Goal: Transaction & Acquisition: Purchase product/service

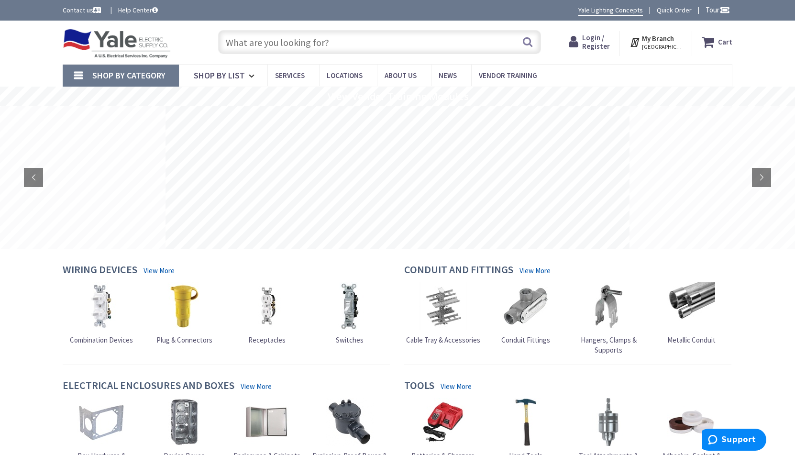
click at [601, 40] on span "Login / Register" at bounding box center [596, 42] width 28 height 18
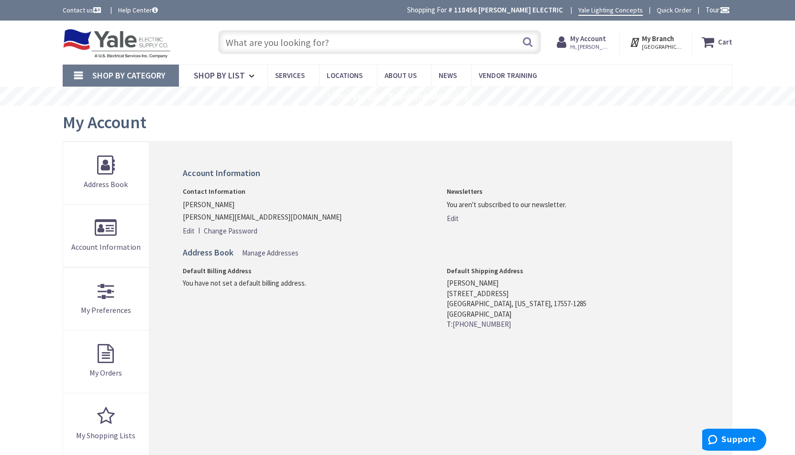
click at [363, 44] on input "text" at bounding box center [379, 42] width 323 height 24
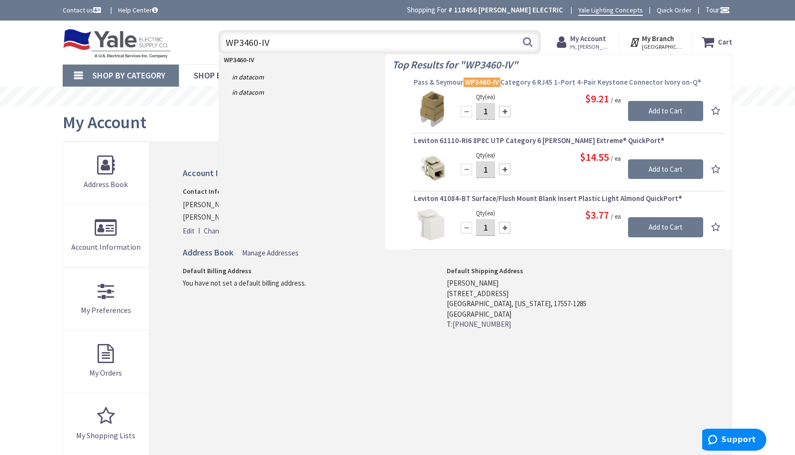
type input "WP3460-IV"
click at [564, 80] on span "Pass & Seymour WP3460-IV Category 6 RJ45 1-Port 4-Pair Keystone Connector Ivory…" at bounding box center [568, 82] width 308 height 10
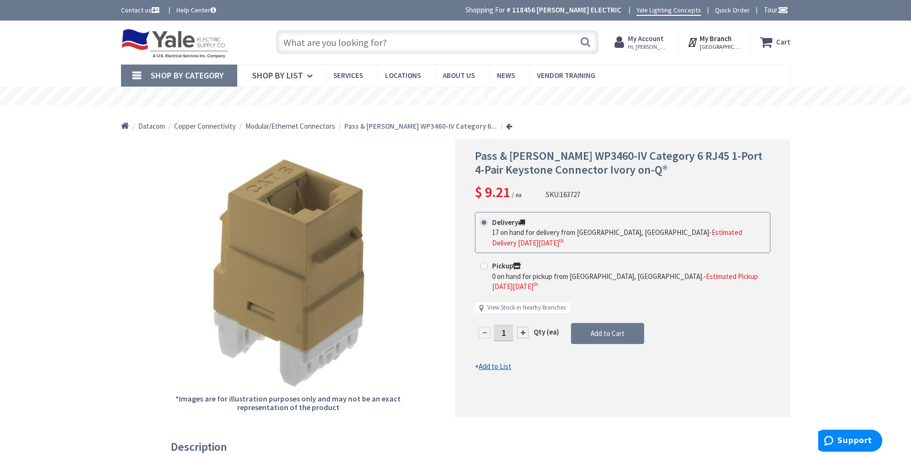
click at [523, 327] on div at bounding box center [522, 332] width 11 height 11
click at [523, 312] on div at bounding box center [623, 278] width 334 height 276
click at [521, 327] on div at bounding box center [522, 332] width 11 height 11
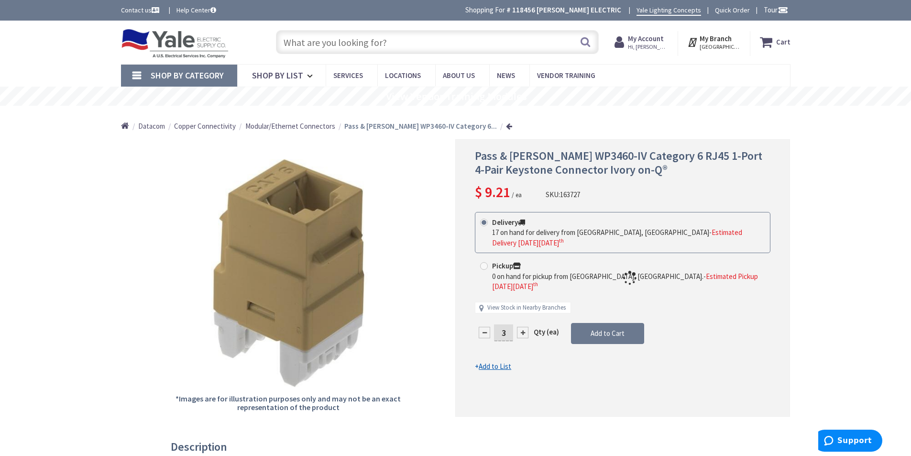
click at [521, 312] on div at bounding box center [623, 278] width 334 height 276
click at [521, 327] on div at bounding box center [522, 332] width 11 height 11
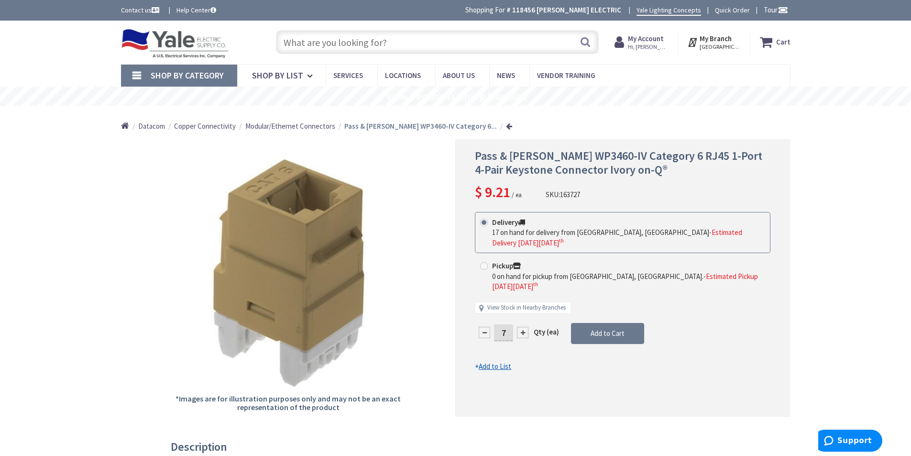
click at [521, 327] on div at bounding box center [522, 332] width 11 height 11
type input "8"
click at [590, 328] on span "Add to Cart" at bounding box center [607, 332] width 34 height 9
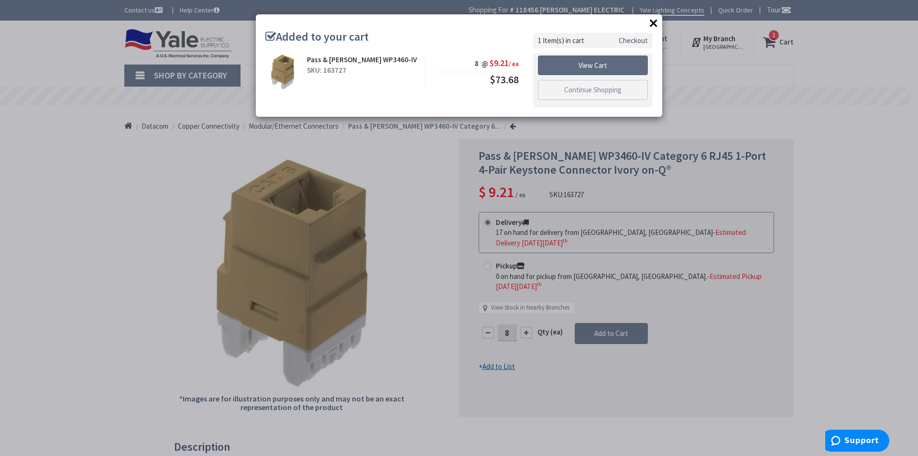
click at [604, 65] on link "View Cart" at bounding box center [593, 65] width 110 height 20
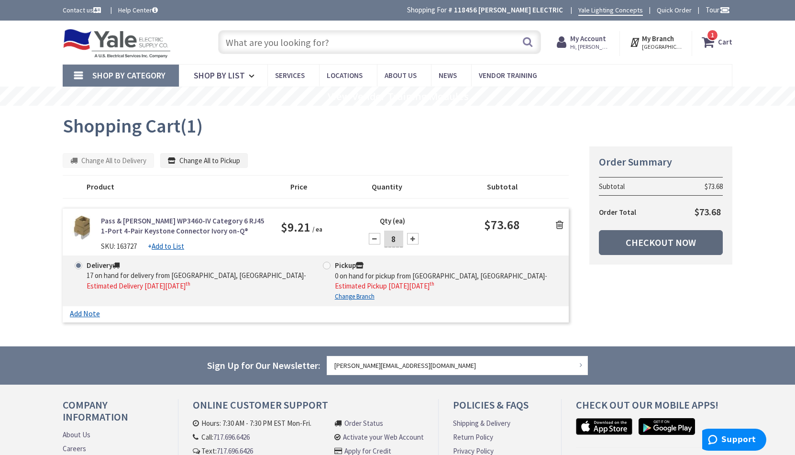
click at [662, 242] on link "Checkout Now" at bounding box center [661, 242] width 124 height 25
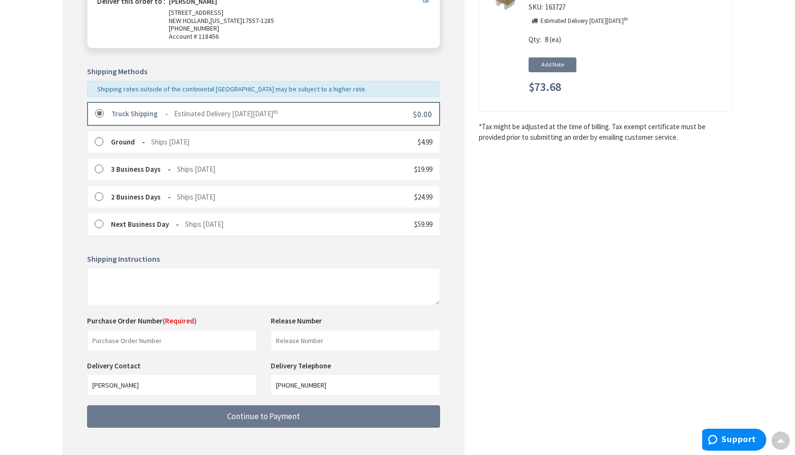
scroll to position [225, 0]
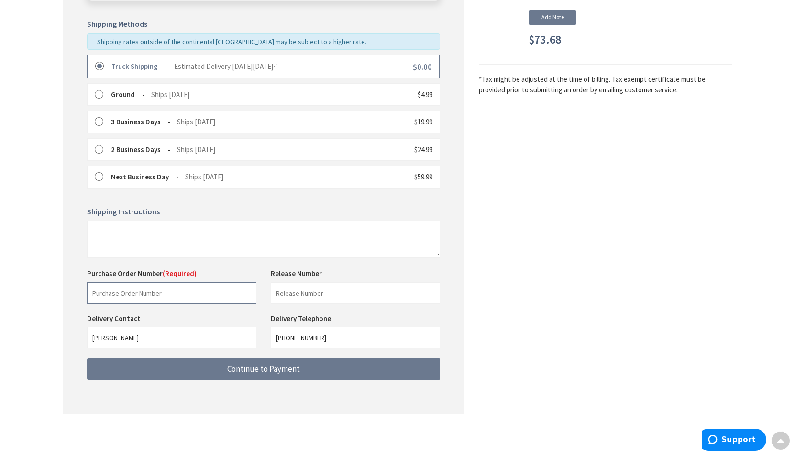
click at [198, 289] on input "text" at bounding box center [171, 293] width 169 height 22
type input "23-Compleat-[PERSON_NAME]"
drag, startPoint x: 150, startPoint y: 339, endPoint x: -20, endPoint y: 309, distance: 171.9
click at [0, 309] on html "Accessibility Screen-Reader Guide, Feedback, and Issue Reporting | New window P…" at bounding box center [397, 114] width 795 height 679
type input "[PERSON_NAME]"
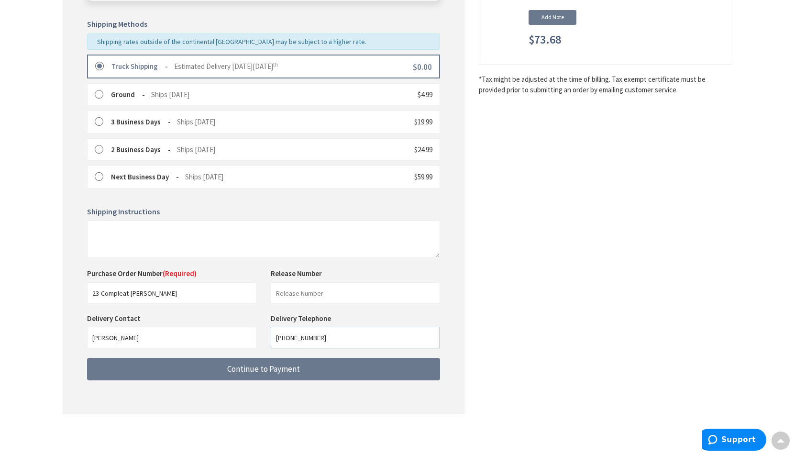
click at [361, 344] on input "[PHONE_NUMBER]" at bounding box center [355, 338] width 169 height 22
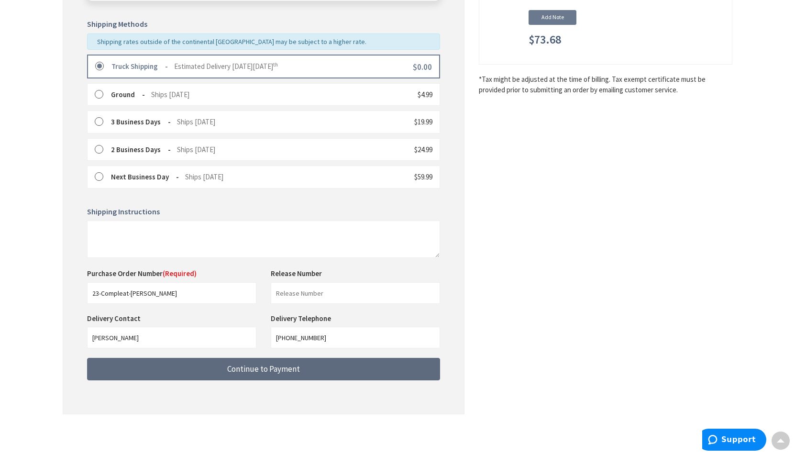
click at [300, 369] on button "Continue to Payment" at bounding box center [263, 369] width 353 height 22
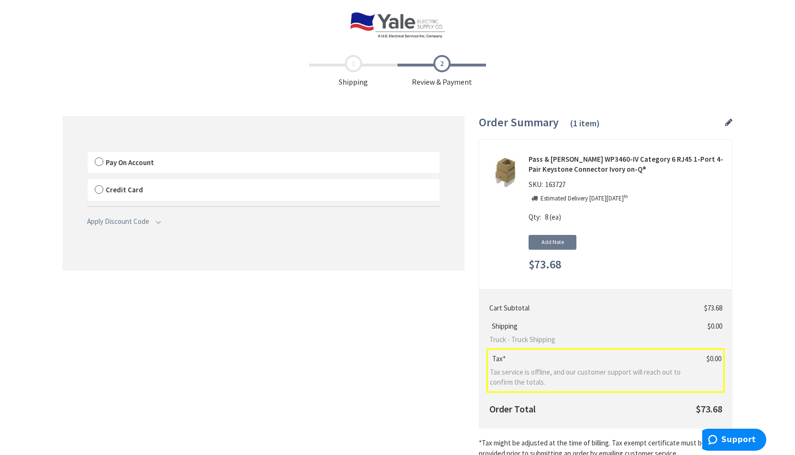
drag, startPoint x: 98, startPoint y: 160, endPoint x: 201, endPoint y: 284, distance: 161.2
click at [98, 161] on label "Pay On Account" at bounding box center [263, 163] width 352 height 22
click at [87, 153] on input "Pay On Account" at bounding box center [87, 153] width 0 height 0
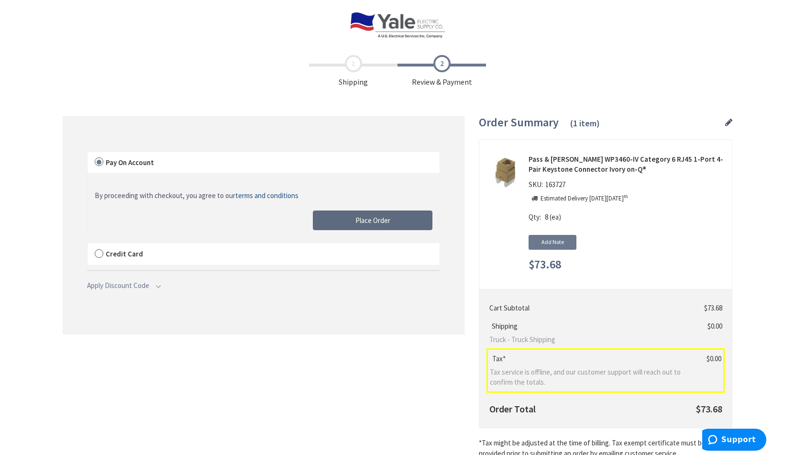
click at [385, 218] on span "Place Order" at bounding box center [372, 220] width 35 height 9
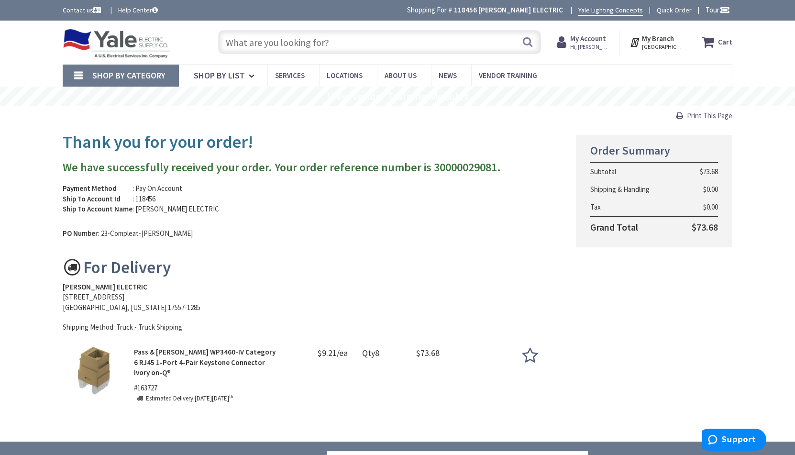
click at [632, 310] on div "Thank you for your order! We have successfully received your order. Your order …" at bounding box center [397, 272] width 684 height 294
click at [595, 43] on strong "My Account" at bounding box center [588, 38] width 36 height 9
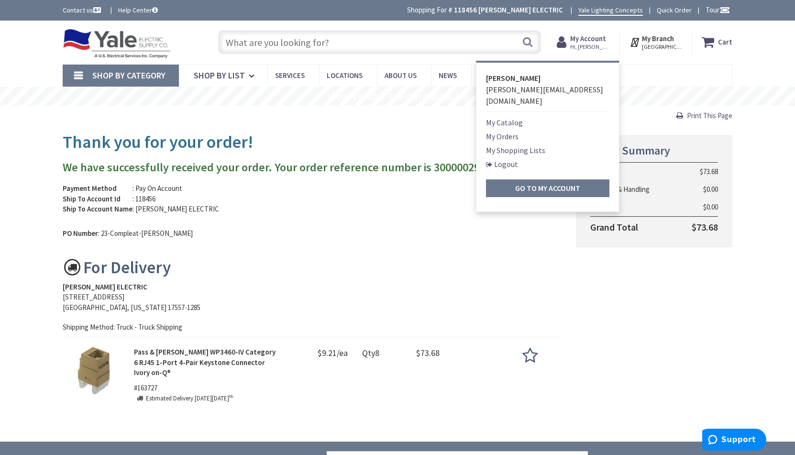
click at [510, 131] on link "My Orders" at bounding box center [502, 136] width 33 height 11
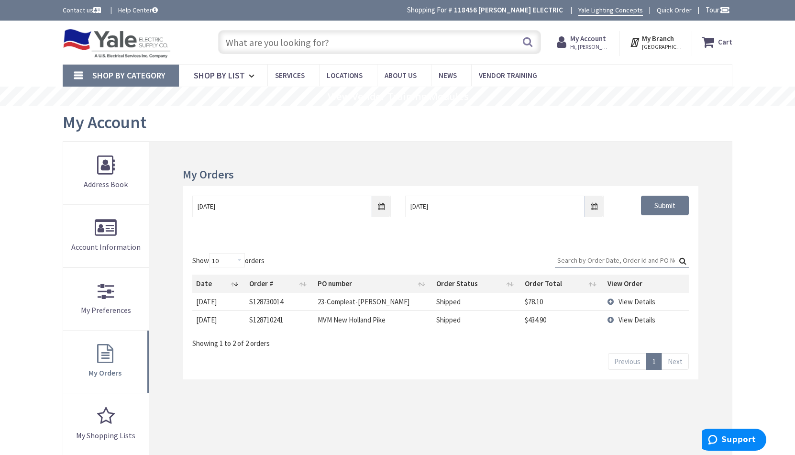
click at [641, 300] on span "View Details" at bounding box center [636, 301] width 37 height 9
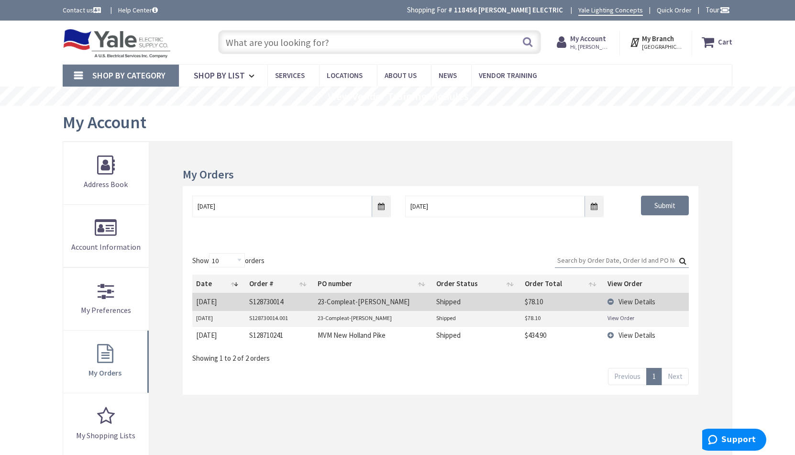
click at [626, 317] on link "View Order" at bounding box center [620, 318] width 27 height 8
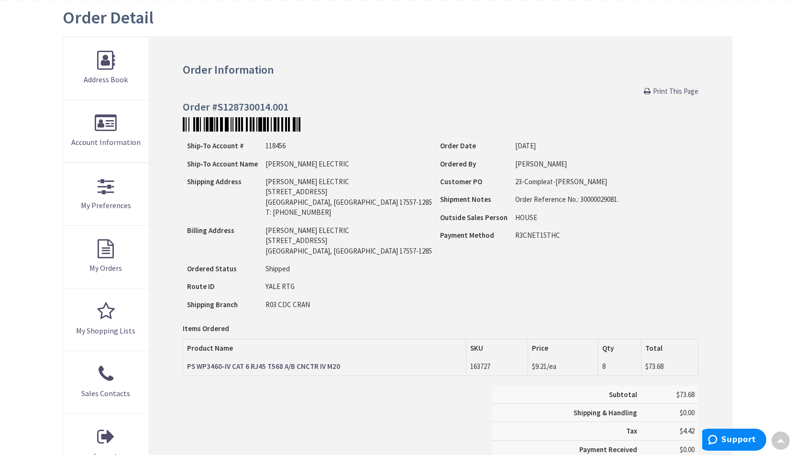
scroll to position [96, 0]
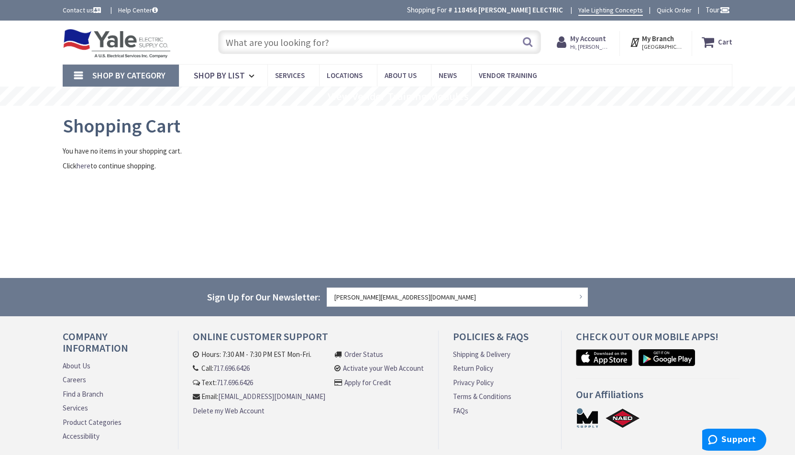
click at [312, 43] on input "text" at bounding box center [379, 42] width 323 height 24
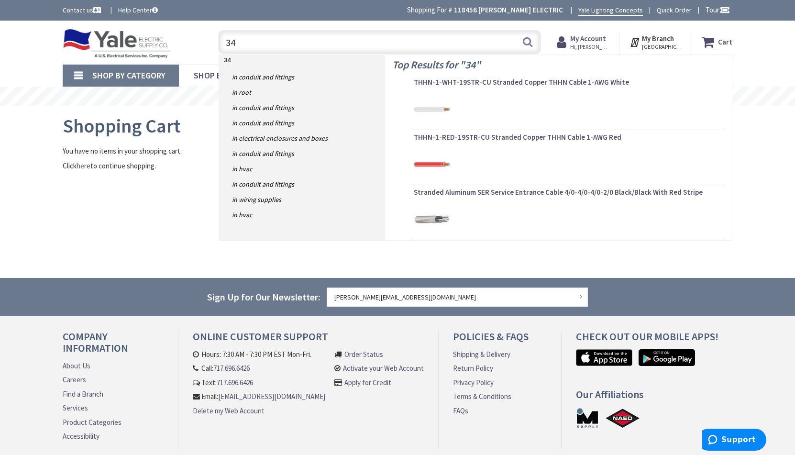
type input "3"
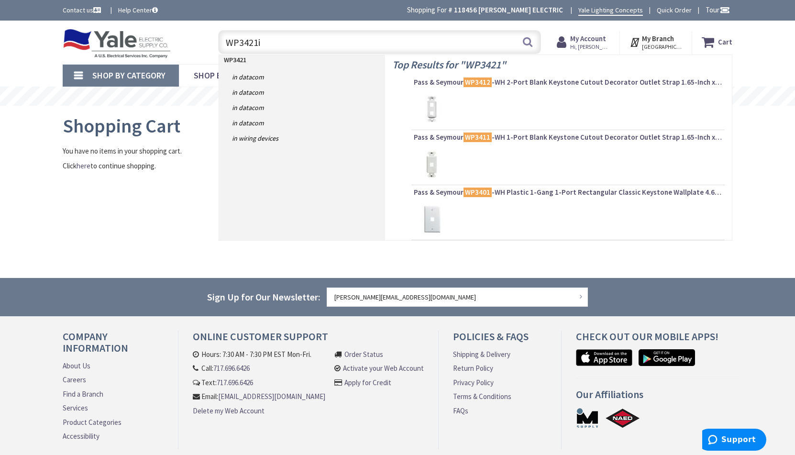
type input "WP3421iv"
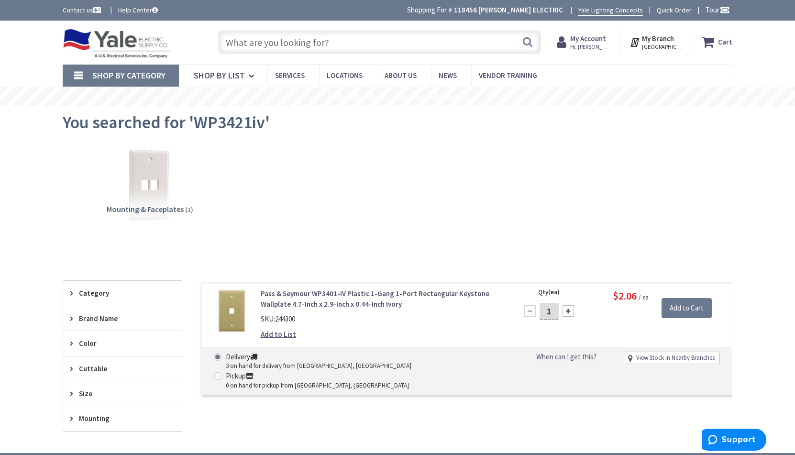
drag, startPoint x: 226, startPoint y: 43, endPoint x: 288, endPoint y: 58, distance: 63.9
click at [227, 43] on input "text" at bounding box center [379, 42] width 323 height 24
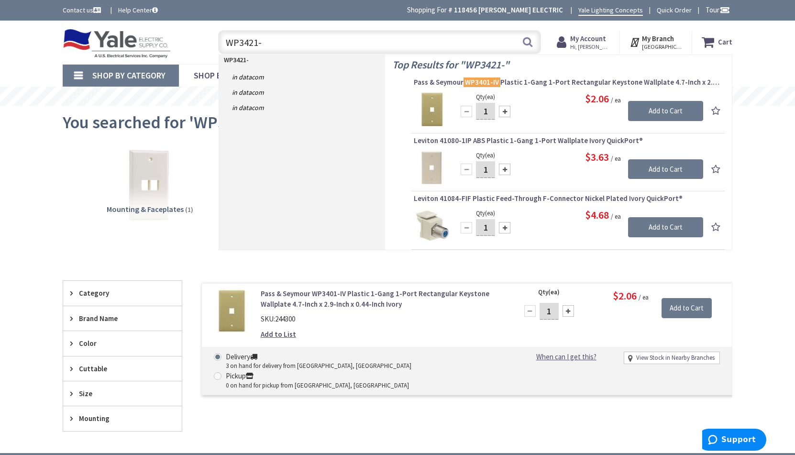
type input "WP3421"
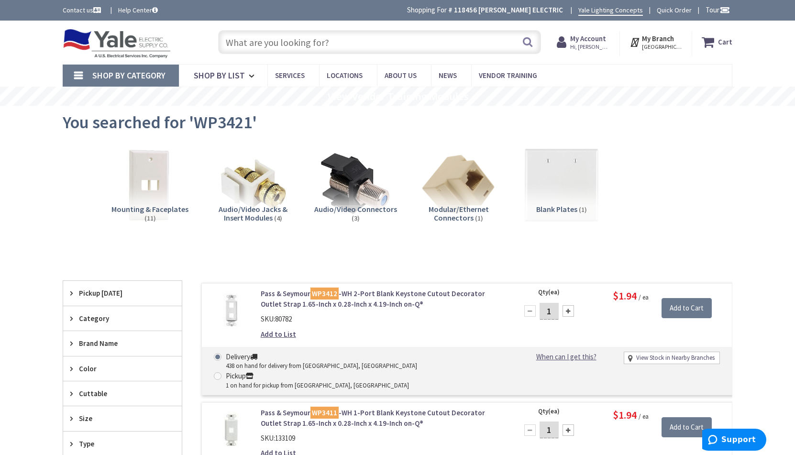
click at [347, 41] on input "text" at bounding box center [379, 42] width 323 height 24
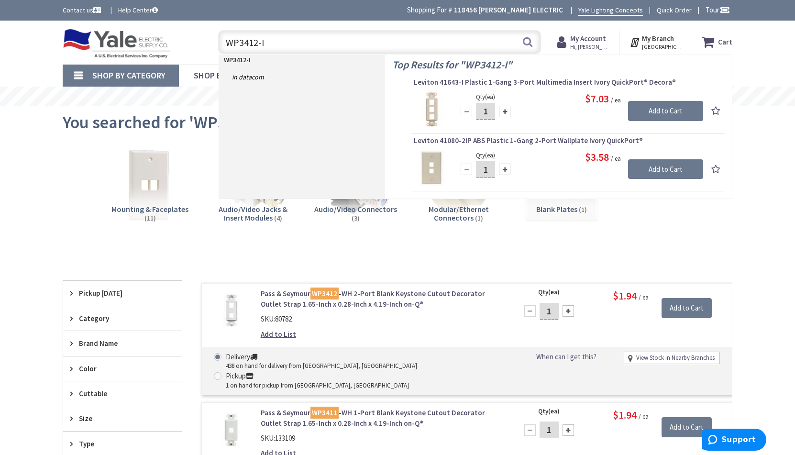
type input "WP3412-IV"
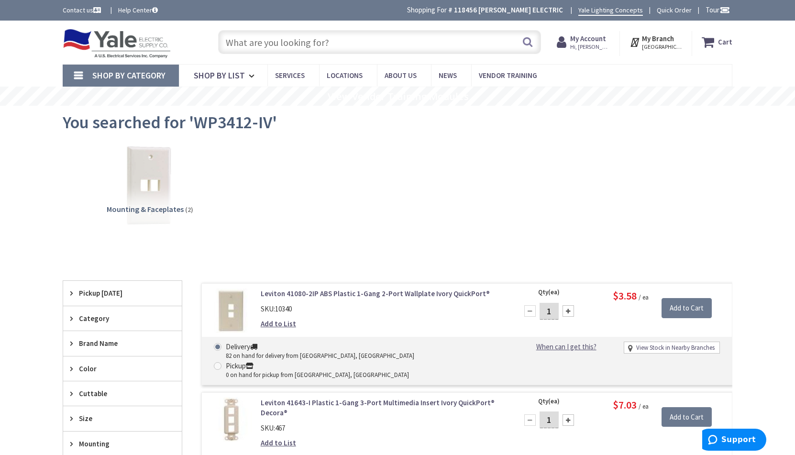
click at [146, 159] on img at bounding box center [150, 185] width 87 height 87
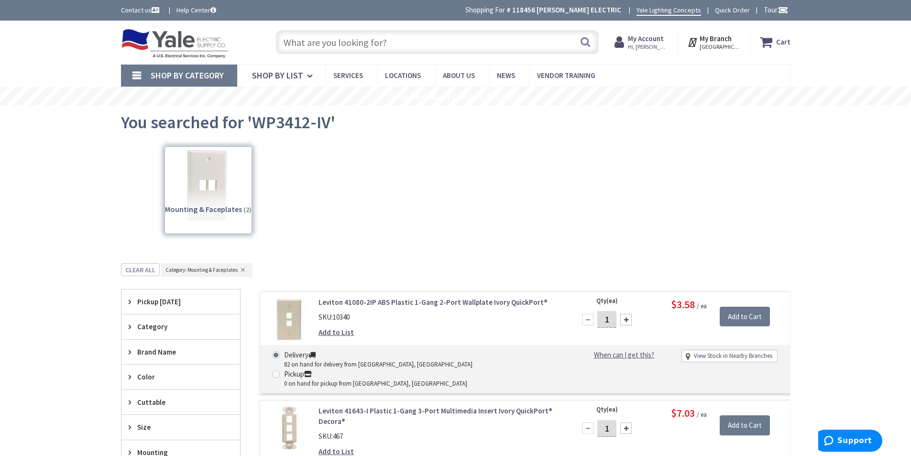
click at [654, 40] on strong "My Account" at bounding box center [646, 38] width 36 height 9
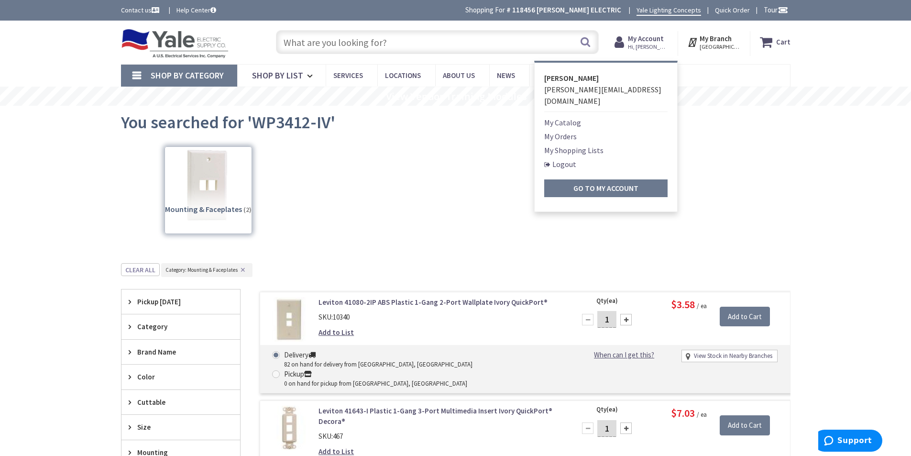
click at [561, 131] on link "My Orders" at bounding box center [560, 136] width 33 height 11
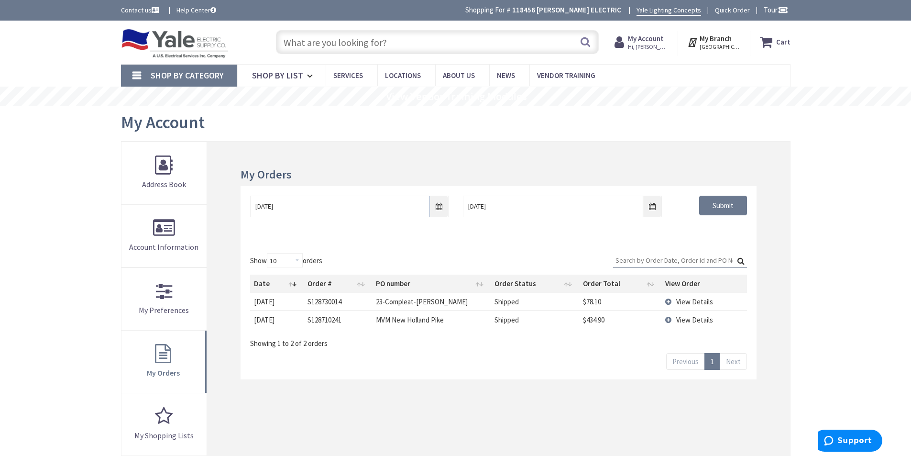
click at [698, 302] on span "View Details" at bounding box center [694, 301] width 37 height 9
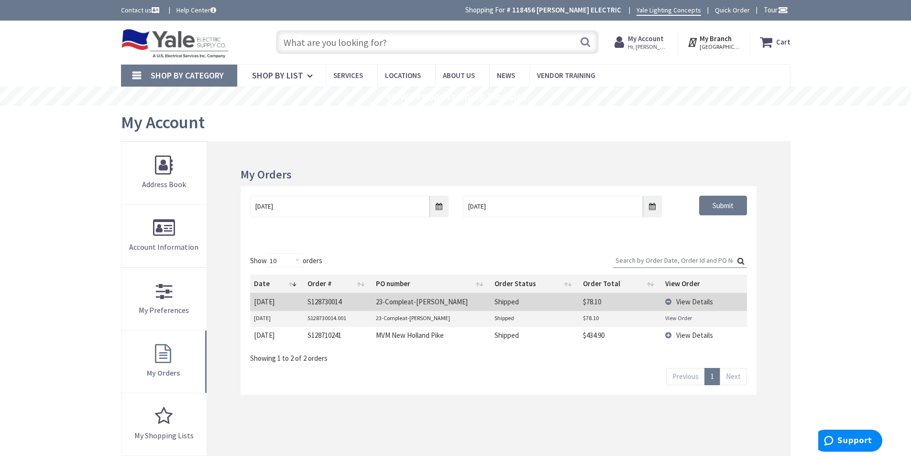
click at [784, 43] on strong "Cart" at bounding box center [783, 41] width 14 height 17
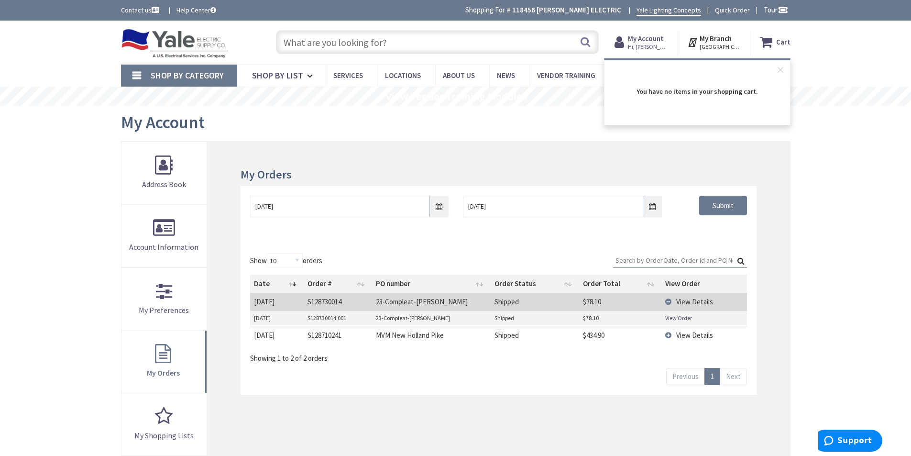
click at [784, 43] on strong "Cart" at bounding box center [783, 41] width 14 height 17
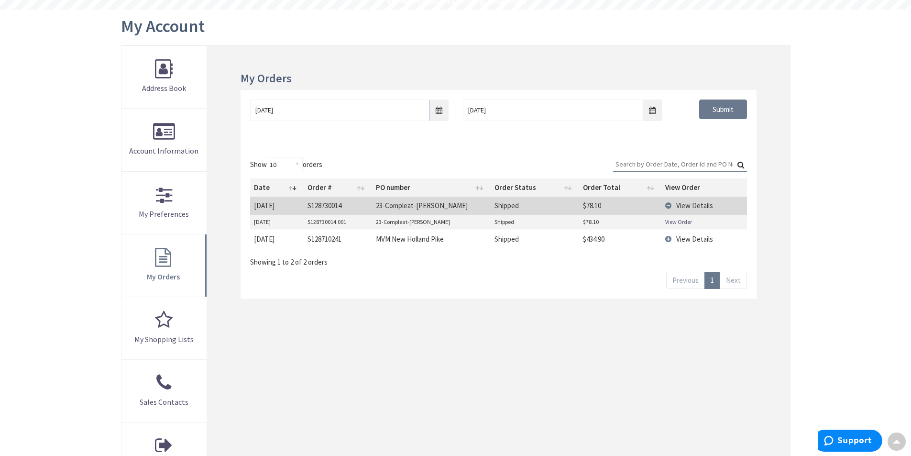
scroll to position [96, 0]
click at [698, 204] on span "View Details" at bounding box center [694, 205] width 37 height 9
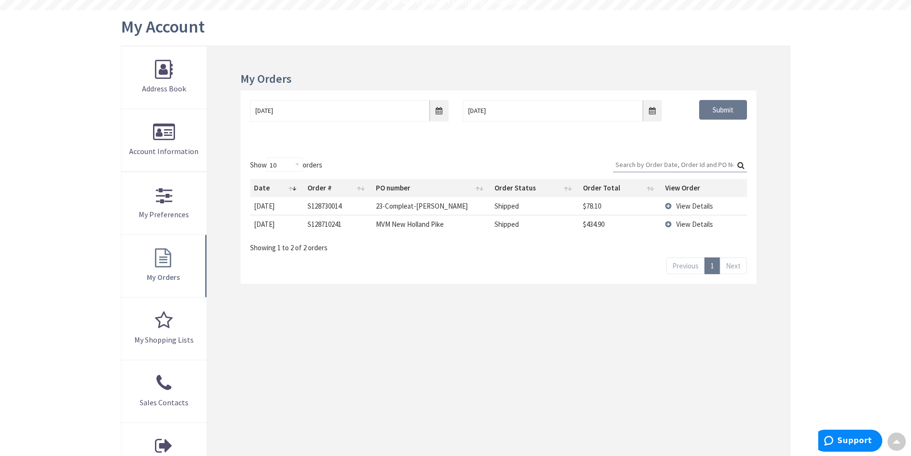
click at [687, 203] on span "View Details" at bounding box center [694, 205] width 37 height 9
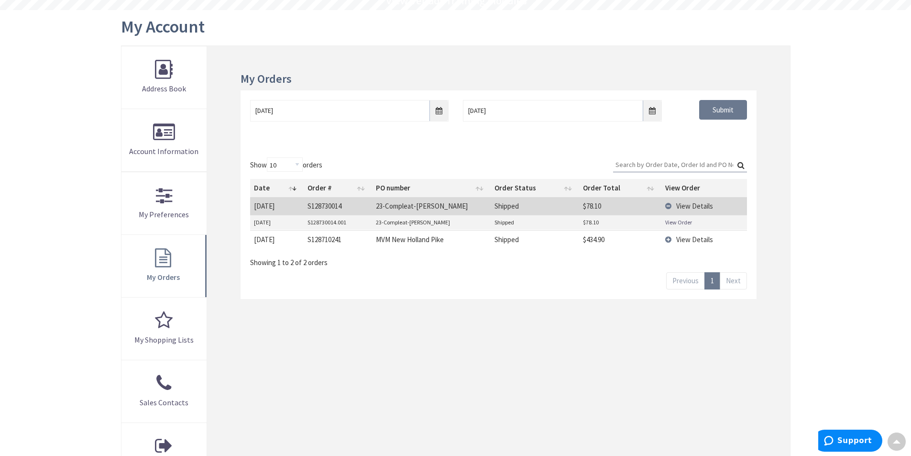
click at [681, 222] on link "View Order" at bounding box center [678, 222] width 27 height 8
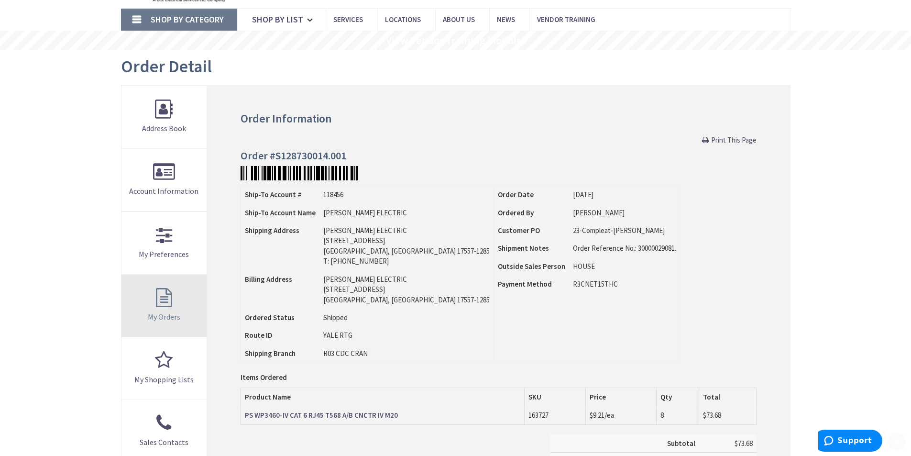
scroll to position [143, 0]
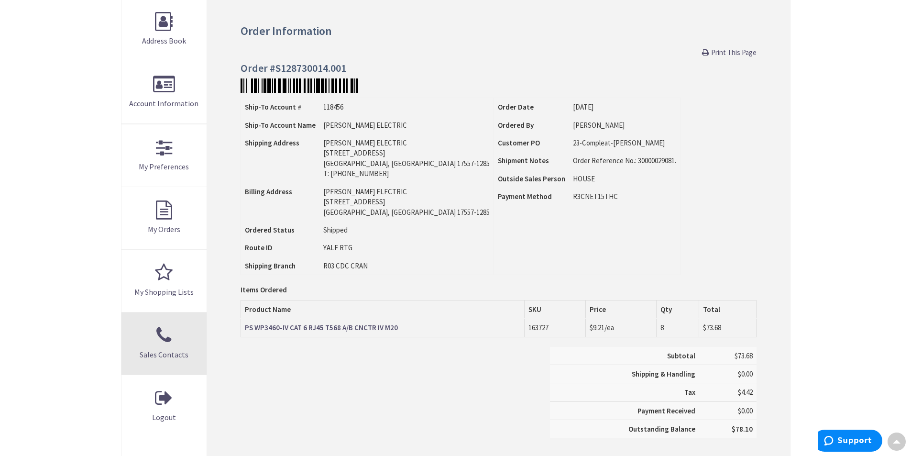
click at [164, 333] on link "Sales Contacts" at bounding box center [164, 343] width 86 height 62
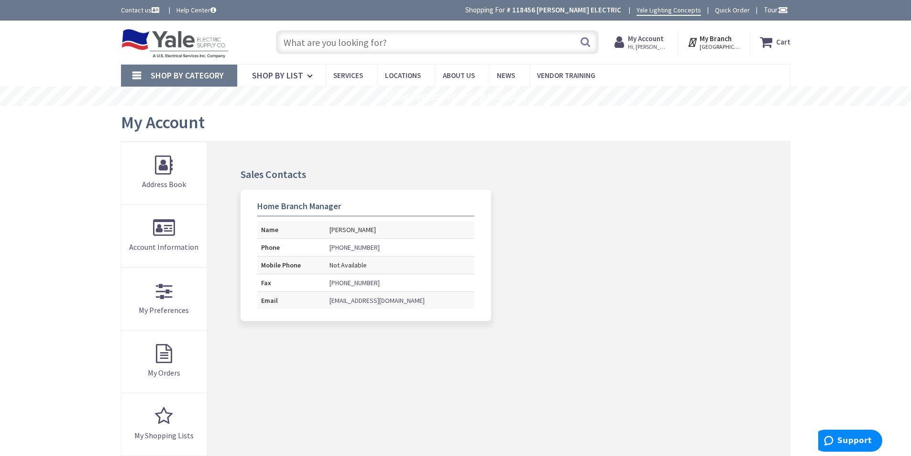
click at [648, 41] on strong "My Account" at bounding box center [646, 38] width 36 height 9
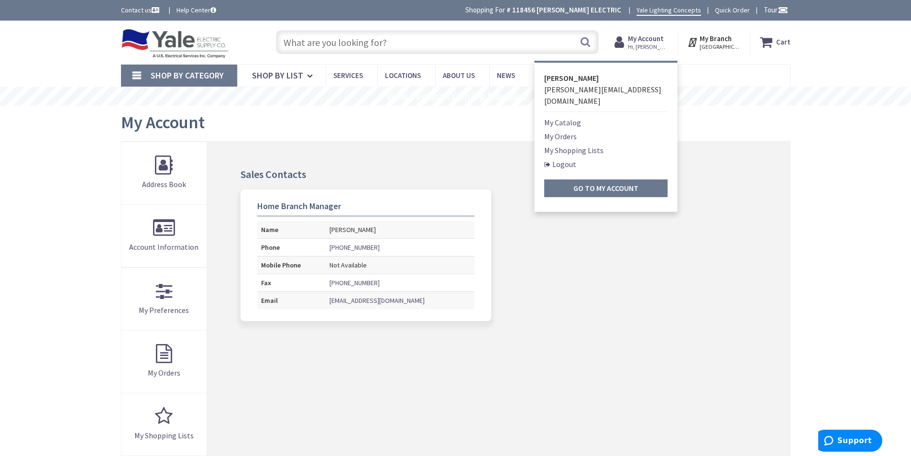
drag, startPoint x: 564, startPoint y: 126, endPoint x: 568, endPoint y: 135, distance: 10.1
click at [565, 131] on link "My Orders" at bounding box center [560, 136] width 33 height 11
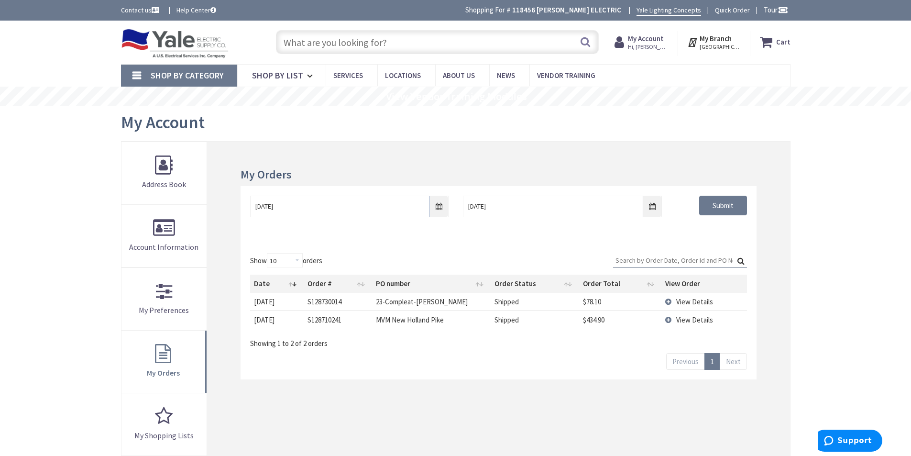
drag, startPoint x: 344, startPoint y: 300, endPoint x: 301, endPoint y: 301, distance: 42.6
click at [301, 301] on tr "[DATE] [DATE] S128730014 23-Compleat-[PERSON_NAME] Shipped $78.10 View Details" at bounding box center [498, 302] width 496 height 18
copy tr "[DATE] S128730014"
drag, startPoint x: 590, startPoint y: 405, endPoint x: 758, endPoint y: 153, distance: 303.0
click at [597, 390] on div "My Orders [DATE] [DATE] Submit Show 10 25 50 100 orders Search: Date Order # PO…" at bounding box center [498, 361] width 582 height 439
